Goal: Find specific page/section: Find specific page/section

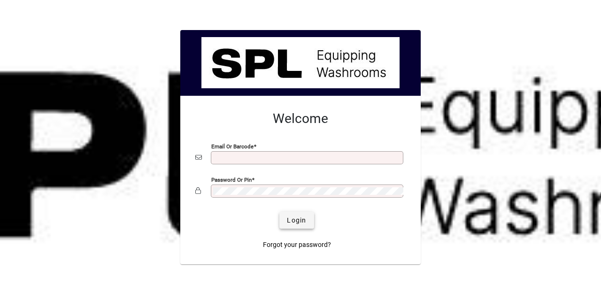
type input "**********"
click at [306, 224] on span "Login" at bounding box center [296, 221] width 19 height 10
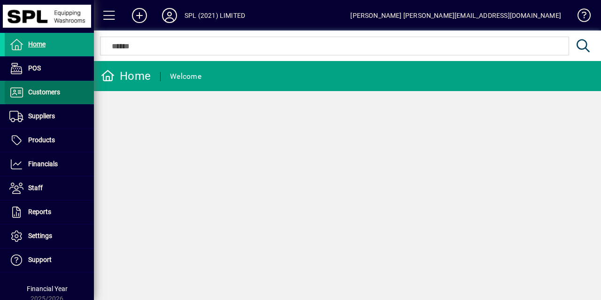
click at [58, 93] on span "Customers" at bounding box center [44, 92] width 32 height 8
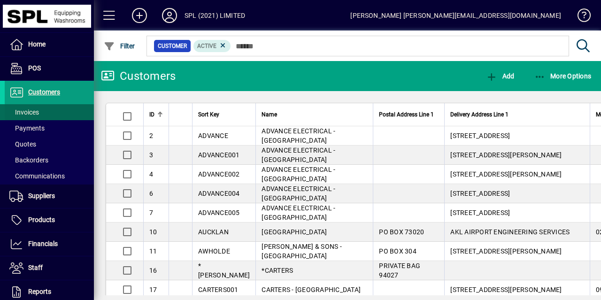
click at [48, 108] on span at bounding box center [49, 112] width 89 height 23
